Goal: Check status: Check status

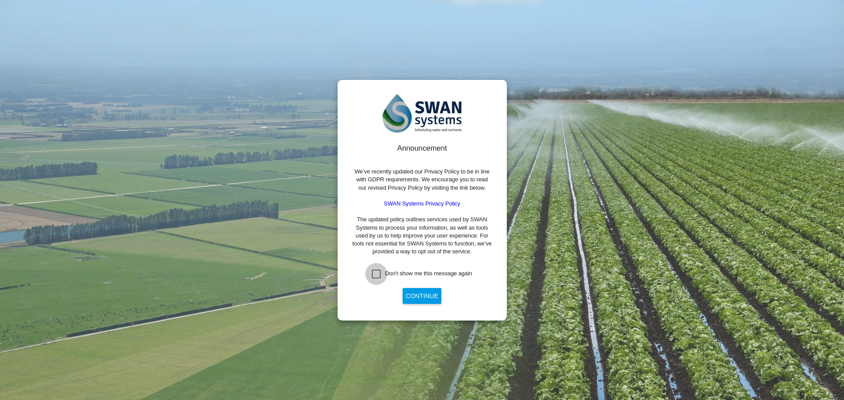
click at [377, 273] on div "Don't show me this message again" at bounding box center [376, 274] width 9 height 9
click at [431, 296] on button "Continue" at bounding box center [422, 296] width 39 height 16
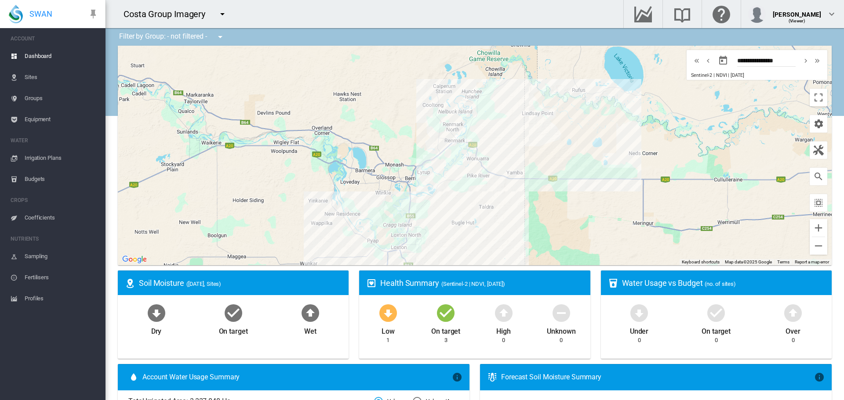
click at [215, 15] on button "button" at bounding box center [223, 14] width 18 height 18
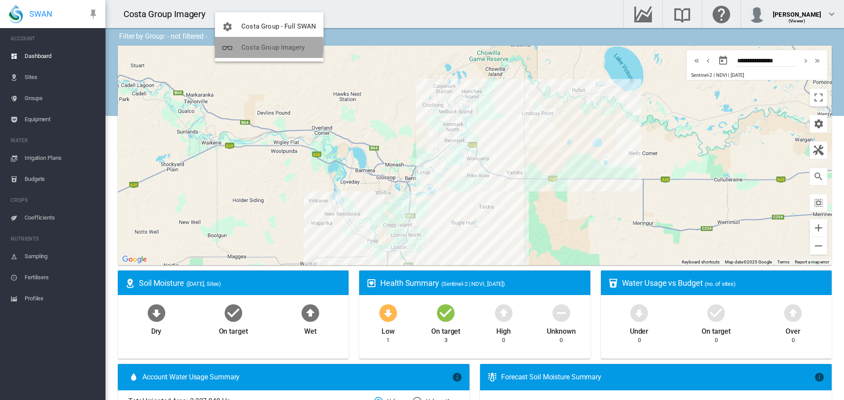
click at [258, 47] on span "Costa Group Imagery" at bounding box center [272, 48] width 63 height 8
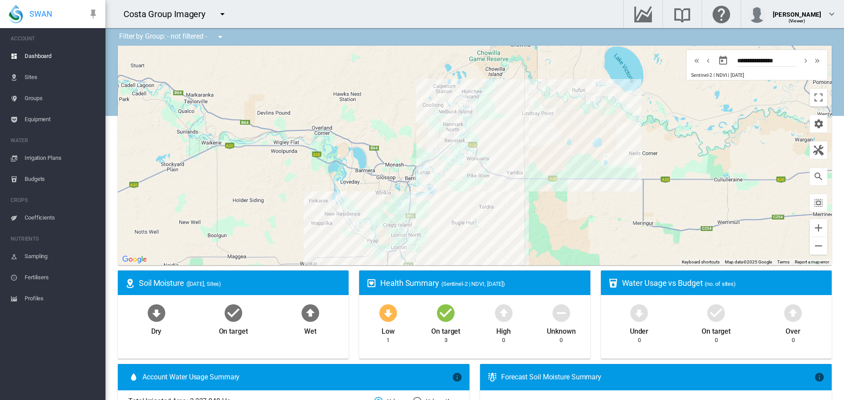
click at [219, 11] on md-icon "icon-menu-down" at bounding box center [222, 14] width 11 height 11
click at [258, 29] on span "Costa Group - Full SWAN" at bounding box center [277, 26] width 75 height 8
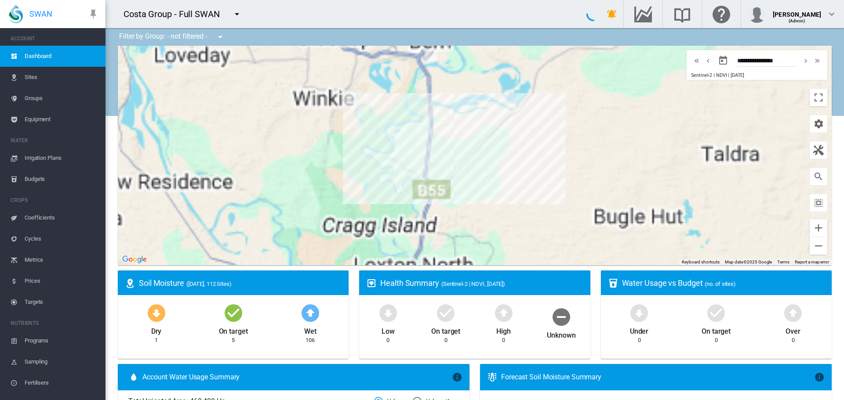
drag, startPoint x: 367, startPoint y: 164, endPoint x: 376, endPoint y: 116, distance: 49.1
click at [376, 116] on div at bounding box center [475, 156] width 714 height 220
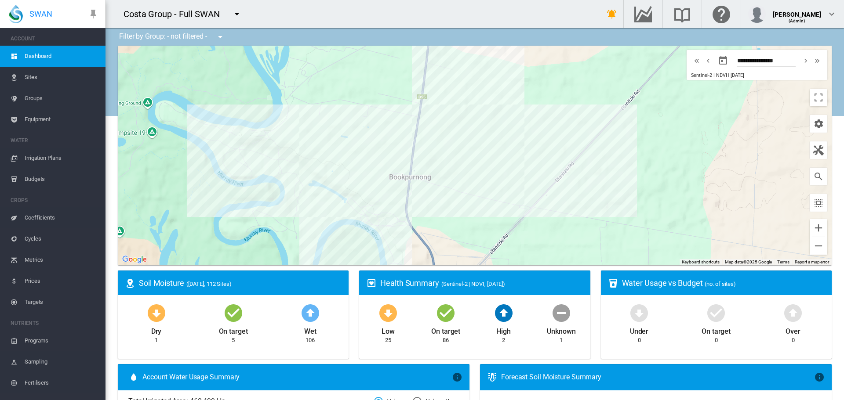
drag, startPoint x: 496, startPoint y: 221, endPoint x: 439, endPoint y: 221, distance: 57.1
click at [439, 221] on div at bounding box center [475, 156] width 714 height 220
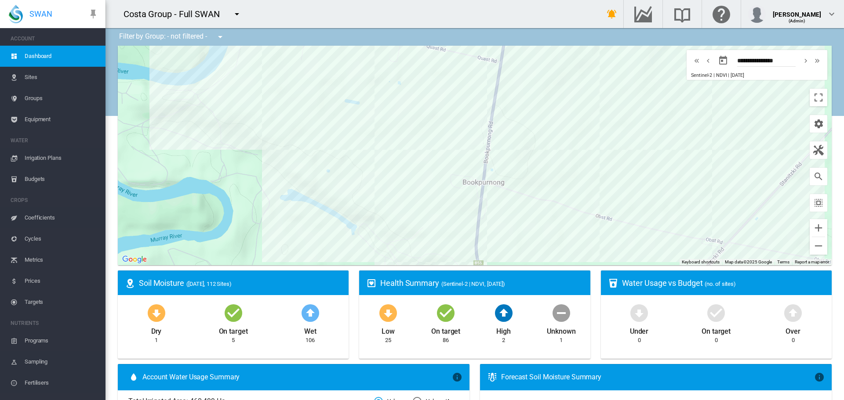
click at [40, 74] on span "Sites" at bounding box center [62, 77] width 74 height 21
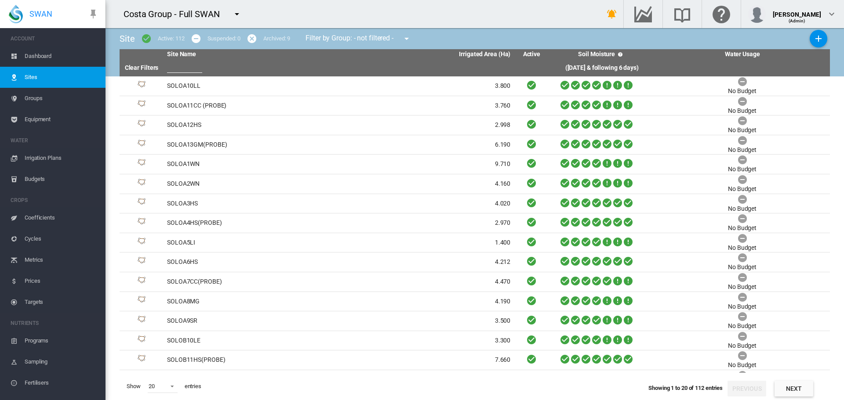
click at [55, 61] on span "Dashboard" at bounding box center [62, 56] width 74 height 21
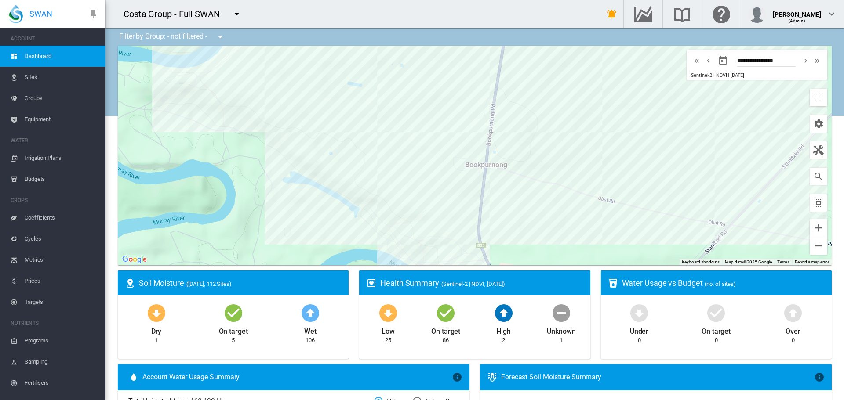
drag, startPoint x: 312, startPoint y: 189, endPoint x: 309, endPoint y: 176, distance: 14.1
click at [309, 176] on div at bounding box center [475, 156] width 714 height 220
click at [45, 73] on span "Sites" at bounding box center [62, 77] width 74 height 21
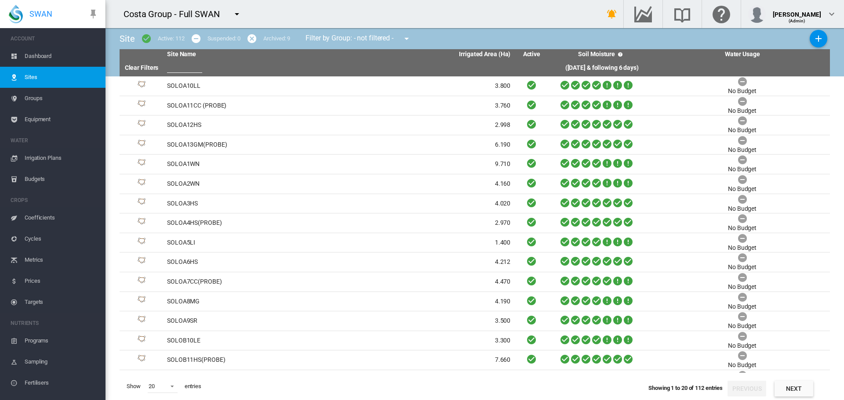
click at [55, 102] on span "Groups" at bounding box center [62, 98] width 74 height 21
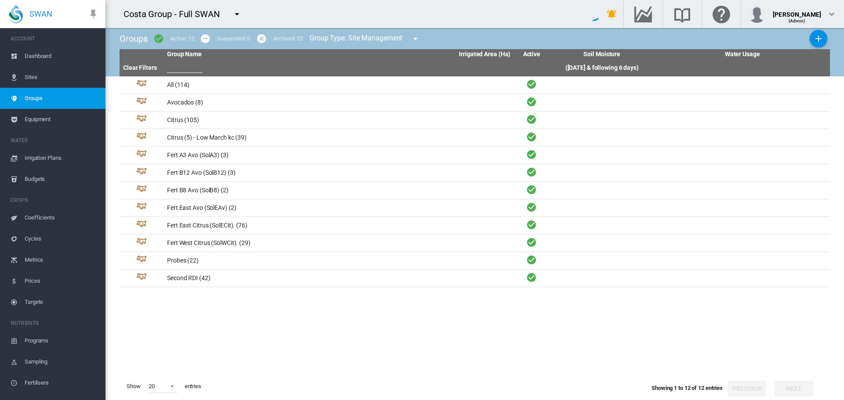
click at [48, 118] on span "Equipment" at bounding box center [62, 119] width 74 height 21
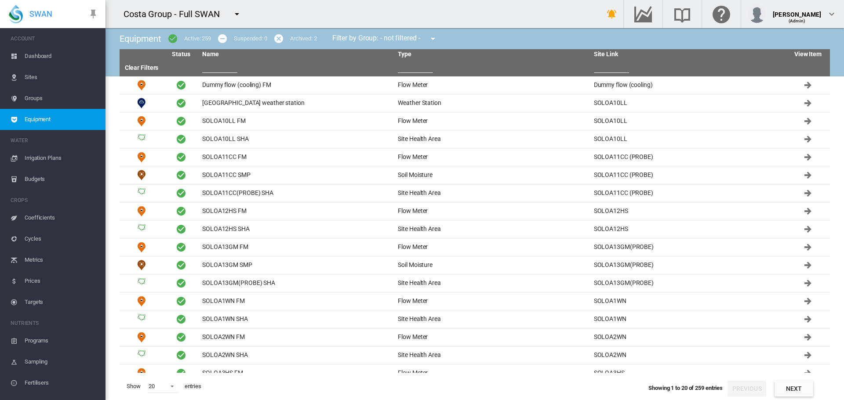
click at [30, 57] on span "Dashboard" at bounding box center [62, 56] width 74 height 21
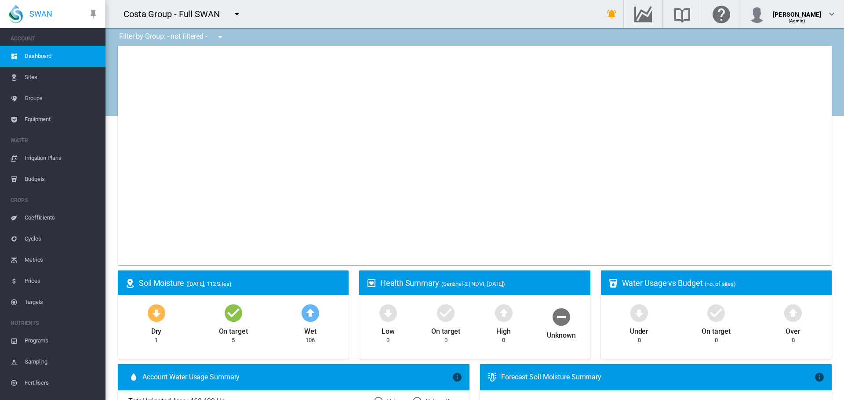
type input "**********"
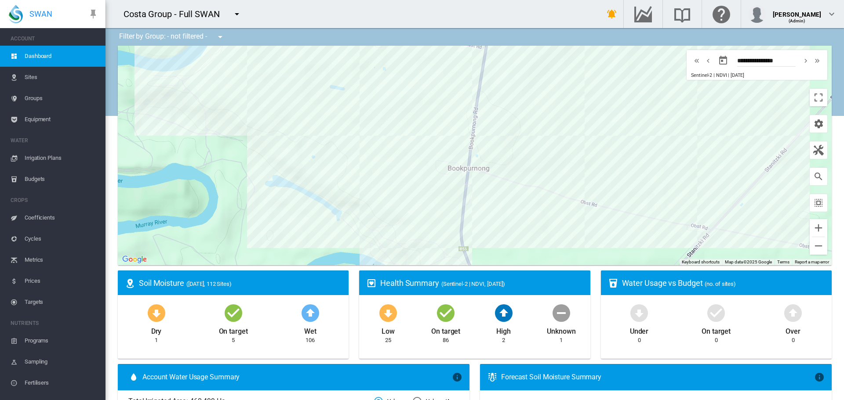
drag, startPoint x: 222, startPoint y: 142, endPoint x: 203, endPoint y: 151, distance: 20.8
click at [203, 151] on div at bounding box center [475, 156] width 714 height 220
click at [550, 178] on div "SOLOG4LL (5.746 Ha)" at bounding box center [475, 156] width 714 height 220
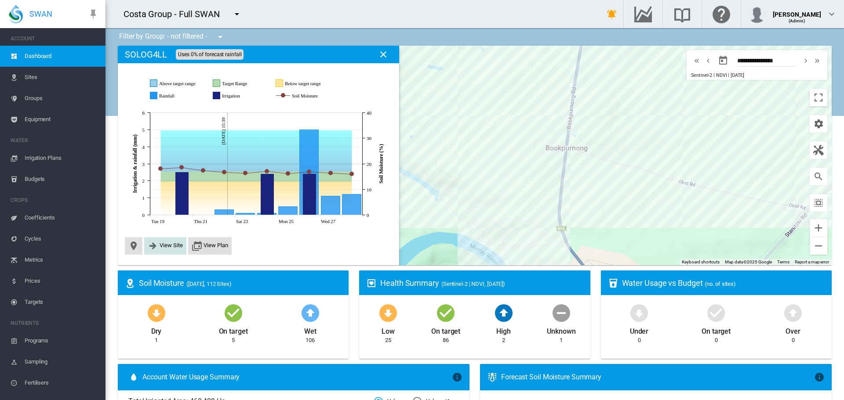
click at [167, 247] on span "View Site" at bounding box center [171, 245] width 23 height 7
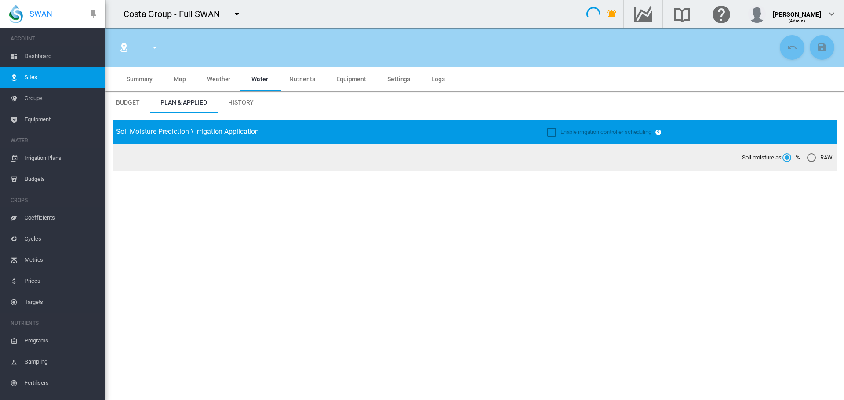
type input "********"
type input "*****"
type input "*********"
type input "**"
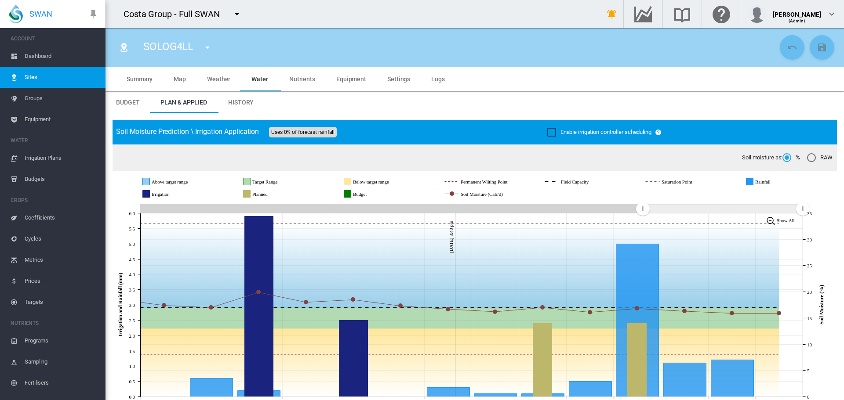
scroll to position [88, 0]
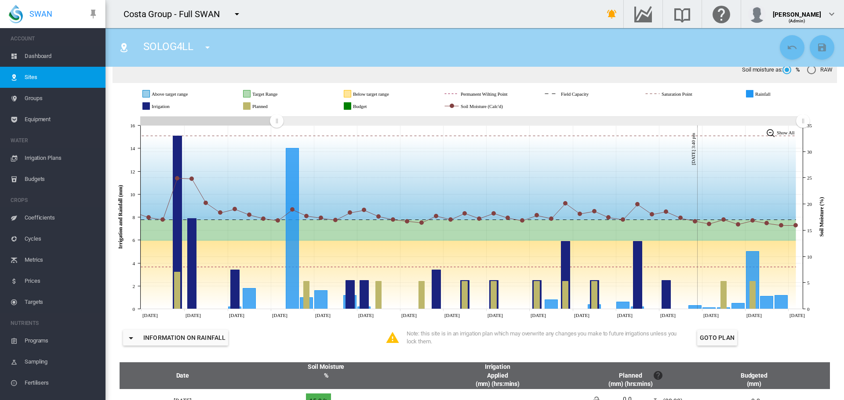
drag, startPoint x: 607, startPoint y: 120, endPoint x: 276, endPoint y: 123, distance: 331.0
click at [276, 123] on rect "Zoom chart using cursor arrows" at bounding box center [277, 121] width 11 height 9
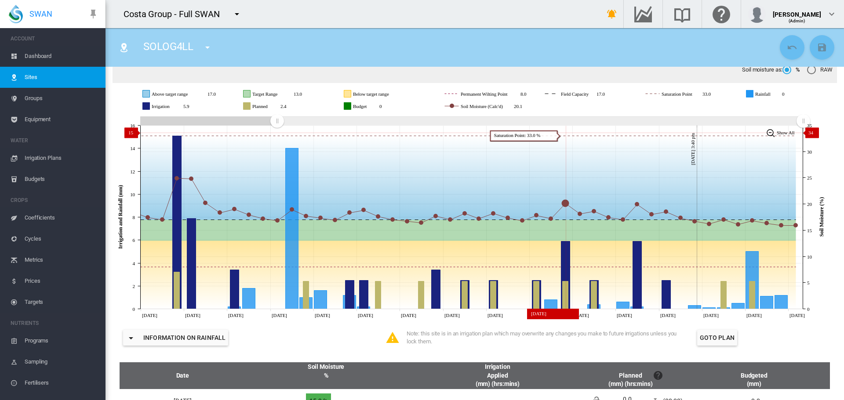
drag, startPoint x: 539, startPoint y: 123, endPoint x: 570, endPoint y: 133, distance: 32.4
click at [570, 133] on icon "JavaScript chart by amCharts 3.21.15 Jul 15 Jul 18 Jul 21 Jul 24 Jul 27 Jul 30 …" at bounding box center [472, 217] width 718 height 206
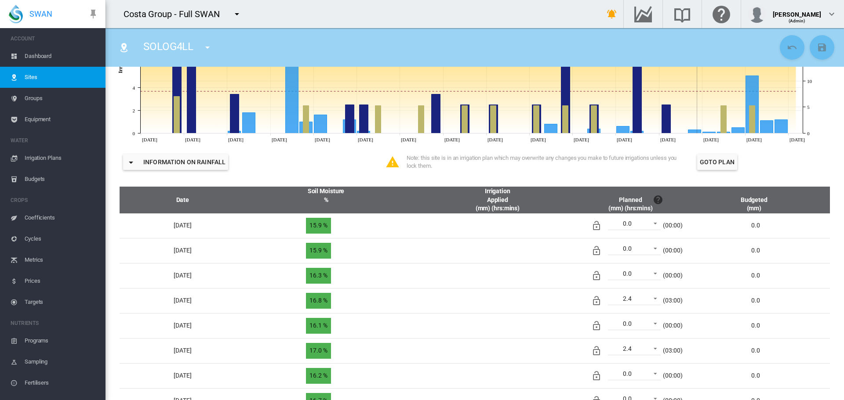
scroll to position [0, 0]
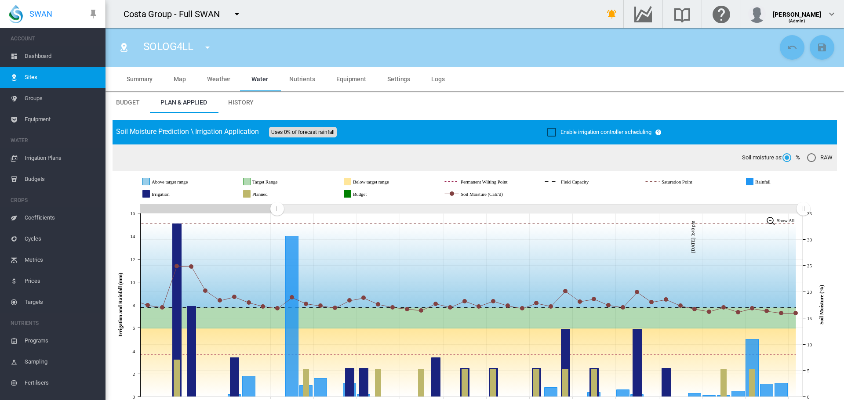
click at [235, 104] on span "History" at bounding box center [240, 102] width 25 height 7
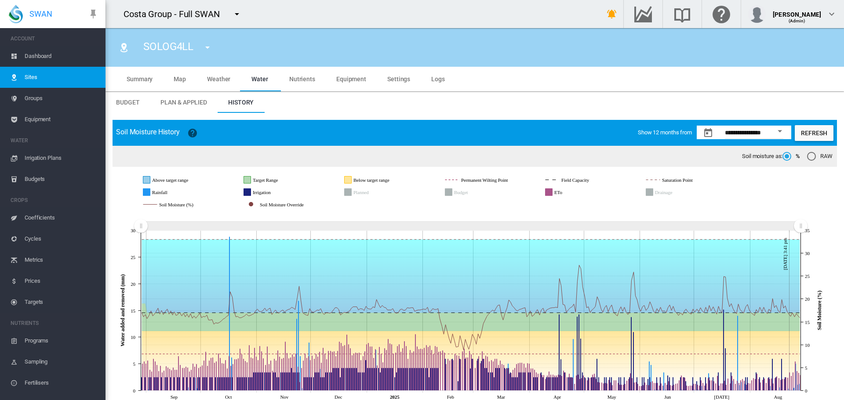
scroll to position [11, 0]
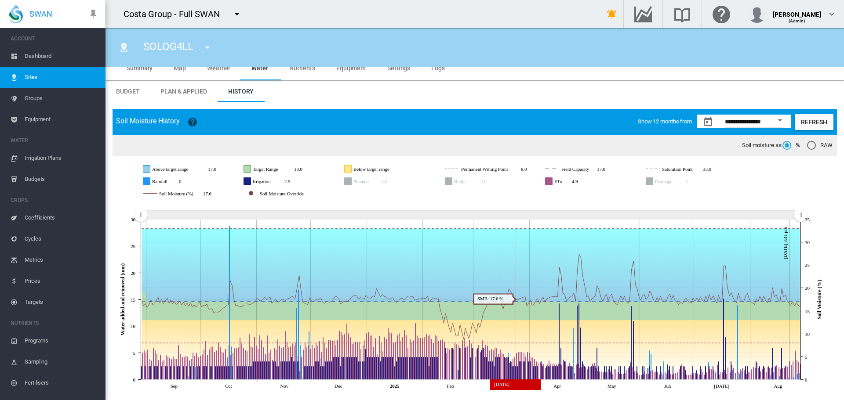
drag, startPoint x: 372, startPoint y: 276, endPoint x: 516, endPoint y: 276, distance: 143.7
click at [516, 276] on icon at bounding box center [471, 265] width 658 height 73
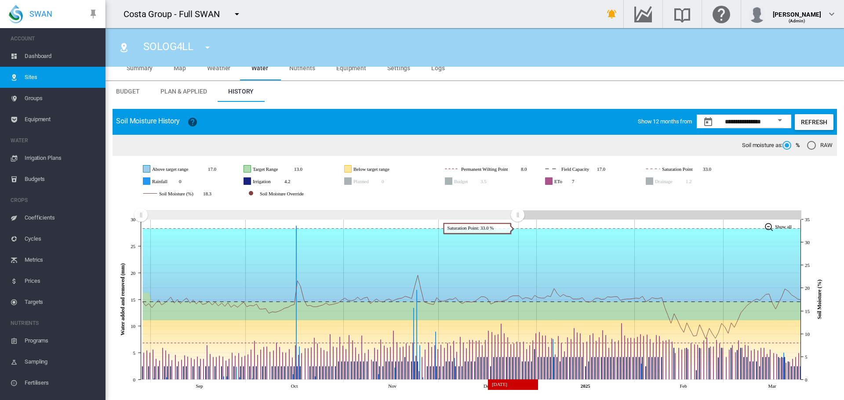
click at [516, 229] on icon "JavaScript chart by amCharts 3.21.15 Sep Oct Nov Dec 2025 Feb Mar 0 5 10 15 20 …" at bounding box center [472, 298] width 718 height 192
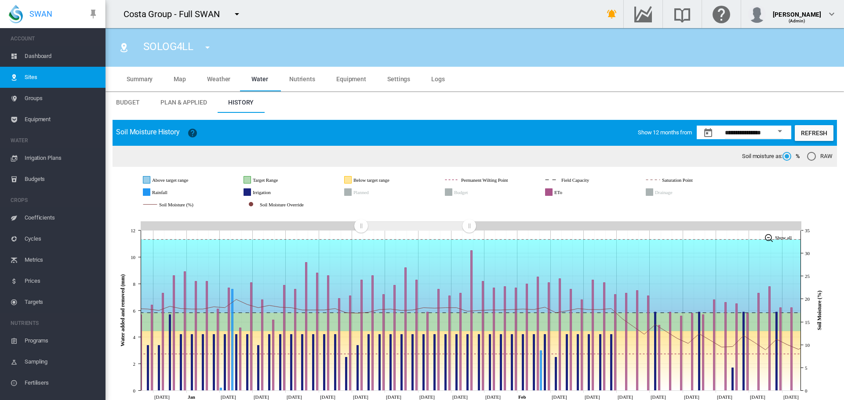
scroll to position [11, 0]
